Goal: Information Seeking & Learning: Learn about a topic

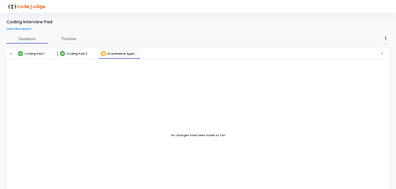
click at [36, 56] on link "Coding Pad 1" at bounding box center [36, 53] width 41 height 10
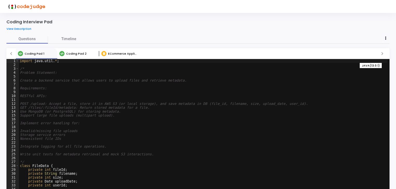
click at [74, 51] on div "Coding Pad 2" at bounding box center [72, 53] width 31 height 5
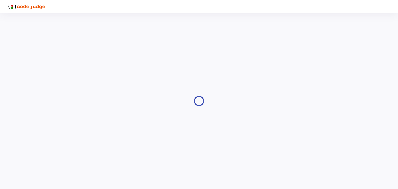
click at [26, 69] on div at bounding box center [198, 100] width 385 height 163
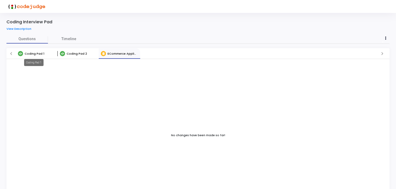
click at [38, 52] on span "Coding Pad 1" at bounding box center [35, 54] width 20 height 4
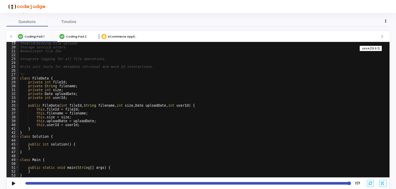
scroll to position [71, 0]
click at [73, 31] on div "Coding Pad 1 Coding Pad 2 ECommerce Application Database Assignment - high spen…" at bounding box center [197, 36] width 383 height 11
click at [73, 36] on span "Coding Pad 2" at bounding box center [76, 36] width 20 height 4
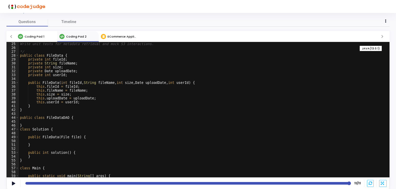
scroll to position [102, 0]
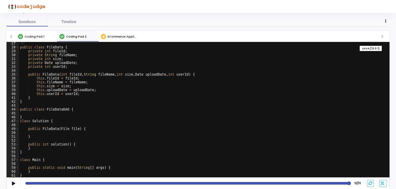
click at [114, 38] on span "ECommerce Application Database Assignment - high spending habits" at bounding box center [161, 36] width 106 height 4
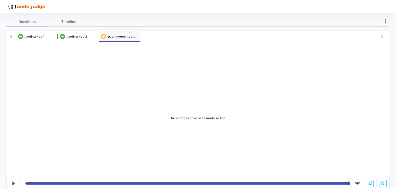
click at [34, 33] on link "Coding Pad 1" at bounding box center [36, 36] width 41 height 10
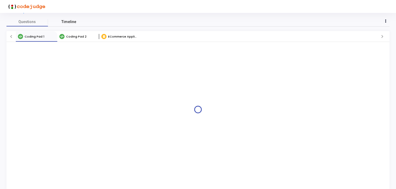
click at [64, 24] on span "Timeline" at bounding box center [68, 21] width 15 height 5
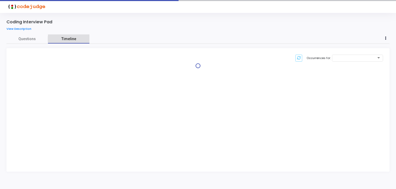
scroll to position [0, 0]
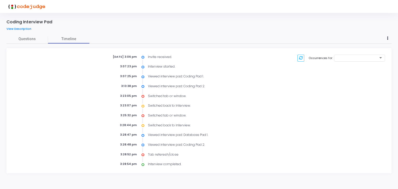
click at [24, 33] on div "Coding Interview Pad View Description" at bounding box center [199, 26] width 390 height 15
click at [27, 39] on span "Questions" at bounding box center [26, 38] width 41 height 5
